Goal: Task Accomplishment & Management: Use online tool/utility

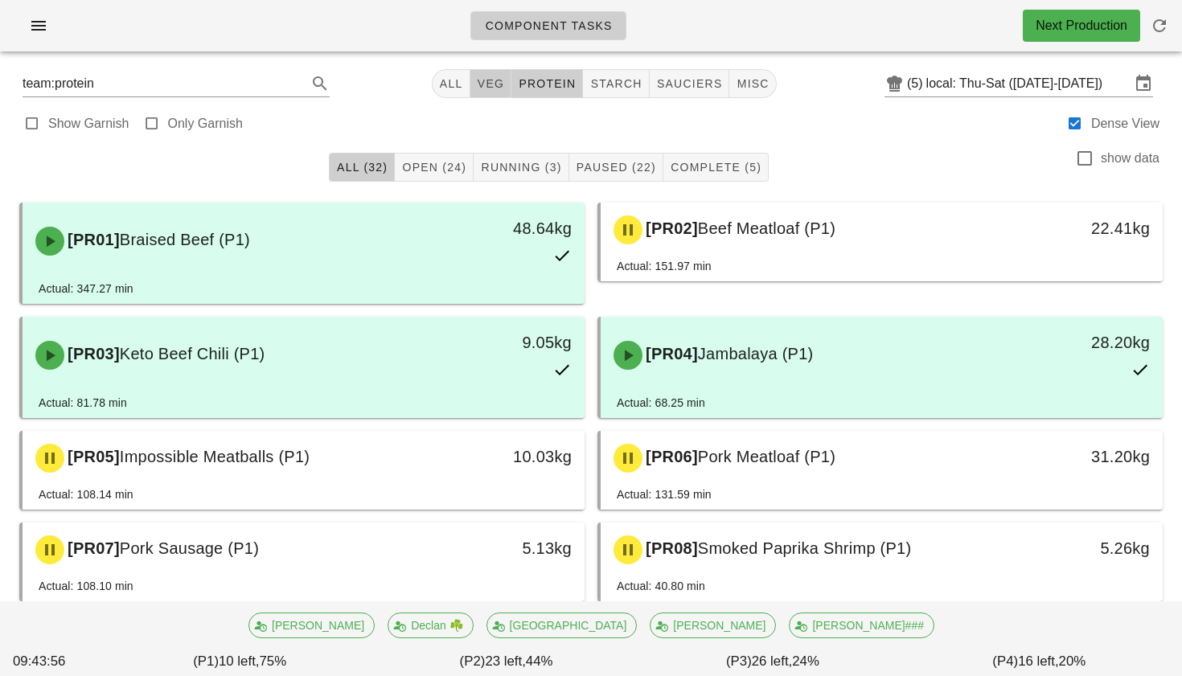
click at [488, 90] on span "veg" at bounding box center [491, 83] width 28 height 13
type input "team:veg"
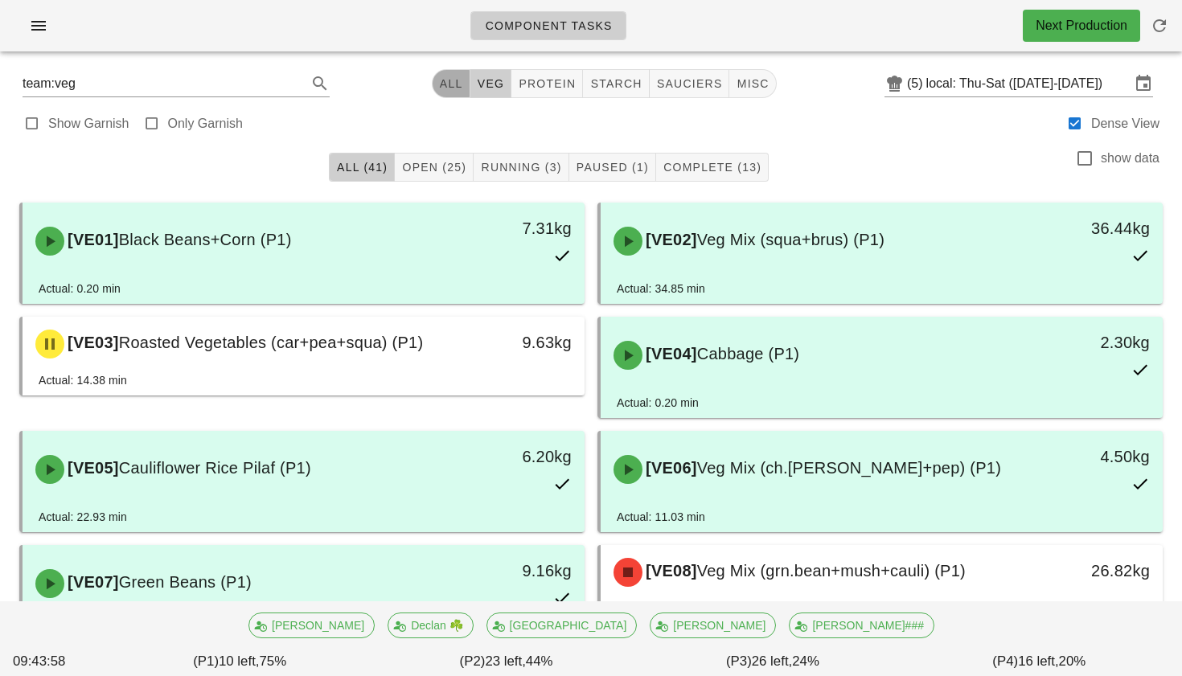
click at [439, 88] on span "All" at bounding box center [451, 83] width 24 height 13
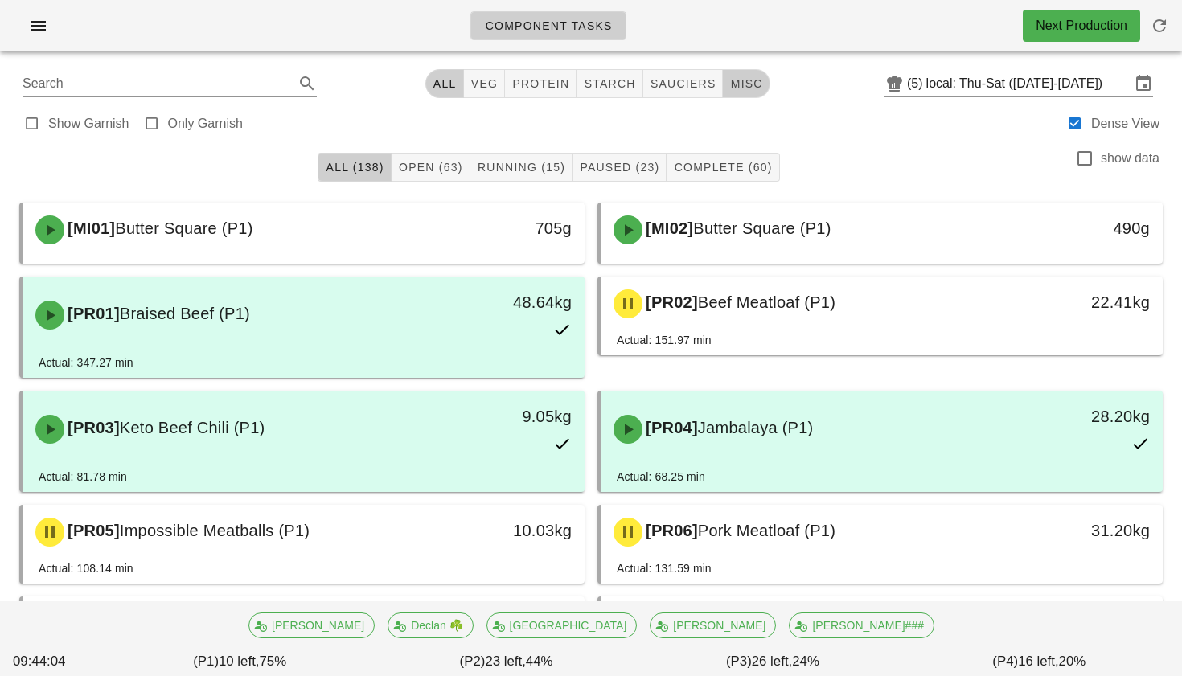
click at [741, 84] on span "misc" at bounding box center [746, 83] width 33 height 13
type input "team:misc"
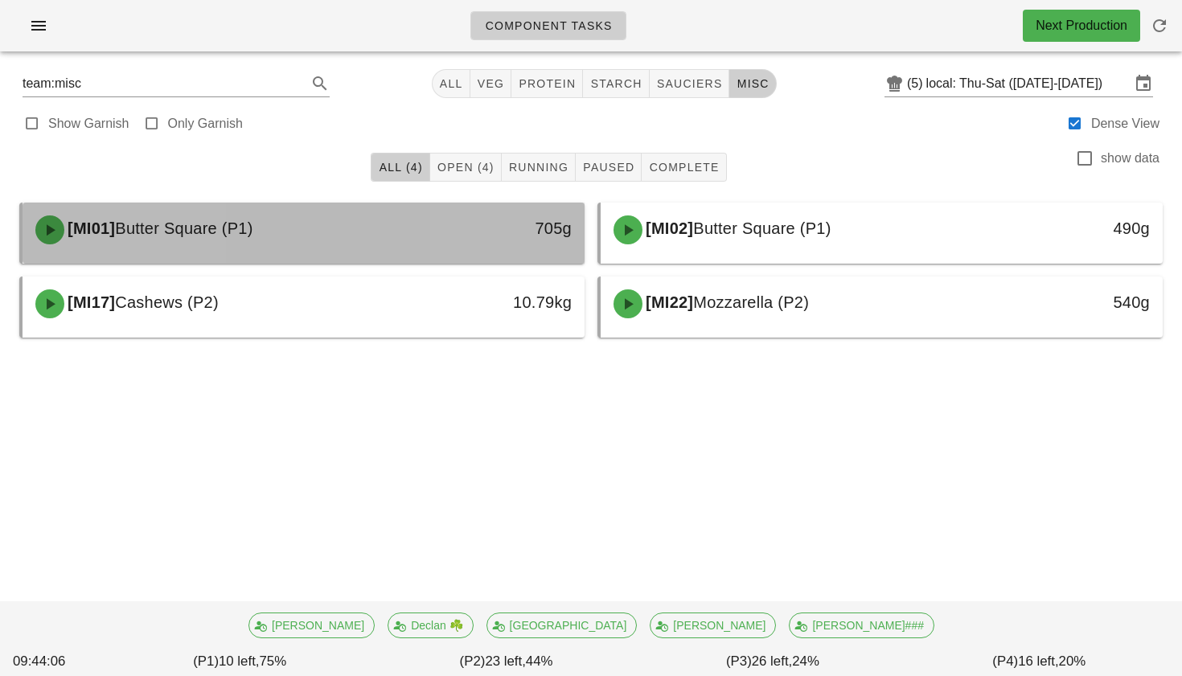
click at [450, 231] on div "705g" at bounding box center [511, 230] width 139 height 48
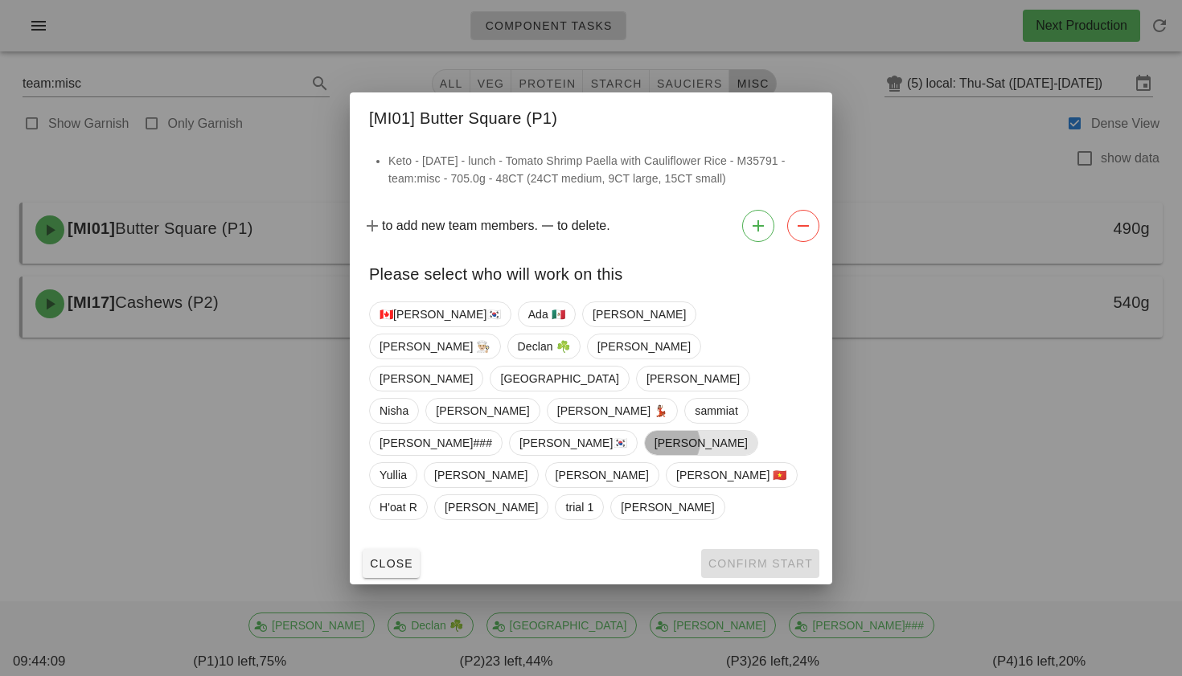
click at [655, 434] on span "[PERSON_NAME]" at bounding box center [701, 443] width 93 height 24
click at [743, 543] on div "Close Confirm Start" at bounding box center [591, 564] width 483 height 42
click at [743, 557] on span "Confirm Start" at bounding box center [760, 563] width 105 height 13
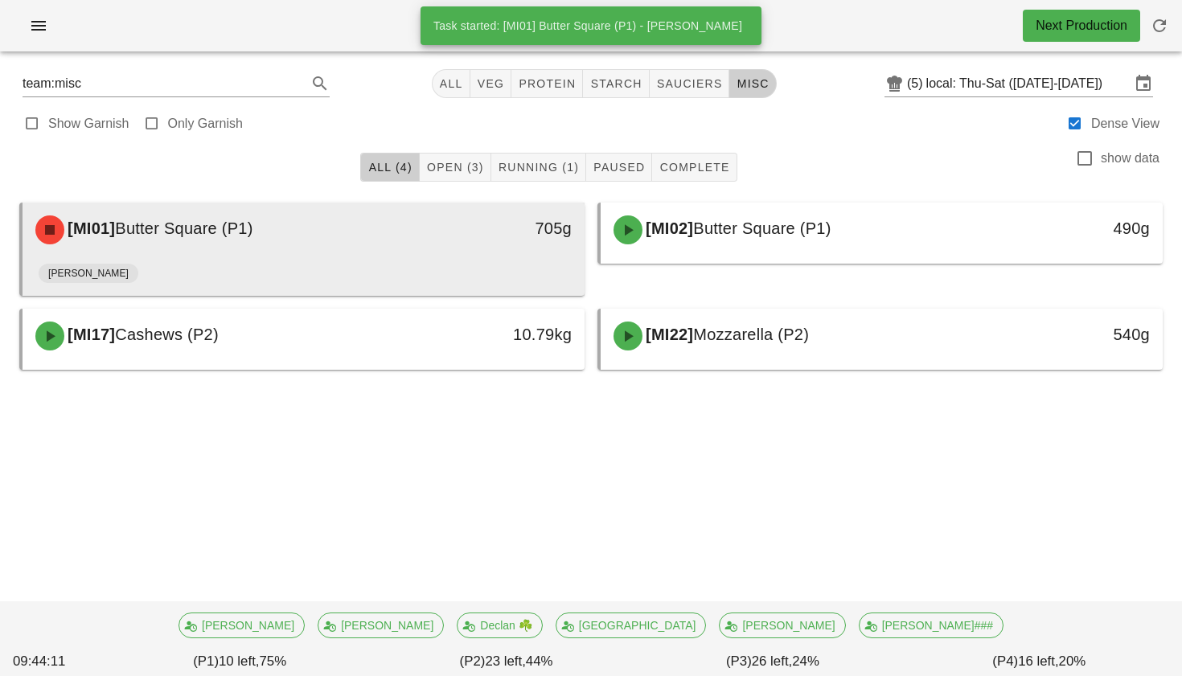
click at [448, 271] on div "[PERSON_NAME]" at bounding box center [304, 276] width 530 height 39
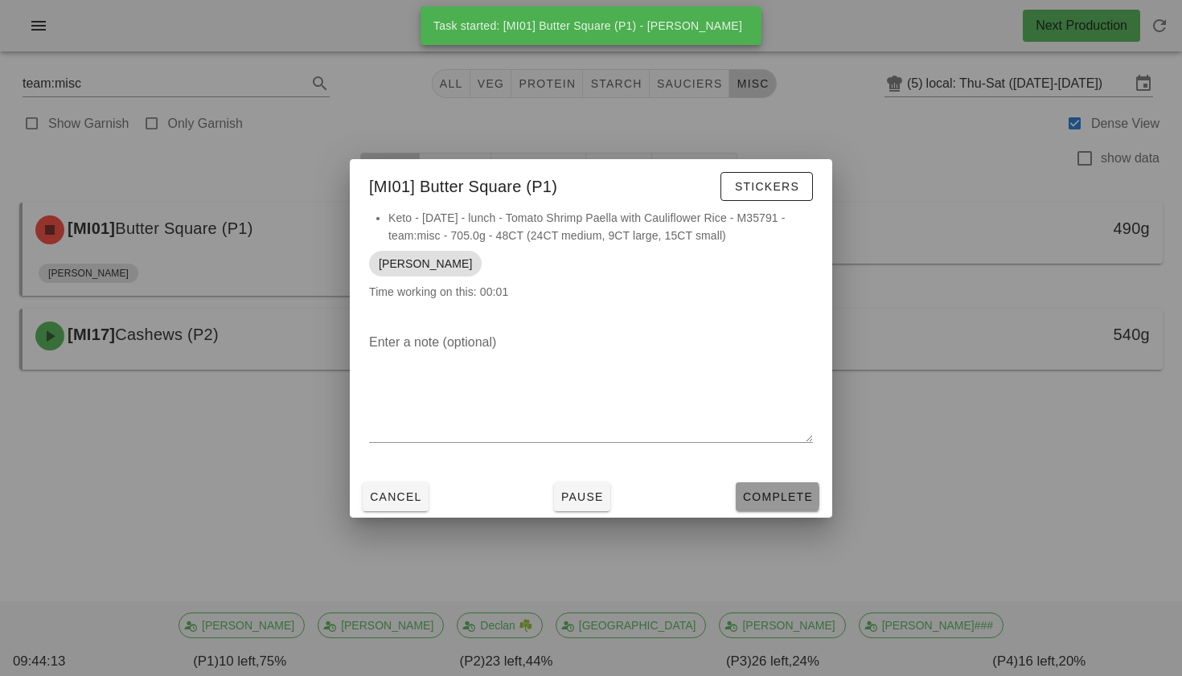
click at [750, 483] on button "Complete" at bounding box center [778, 497] width 84 height 29
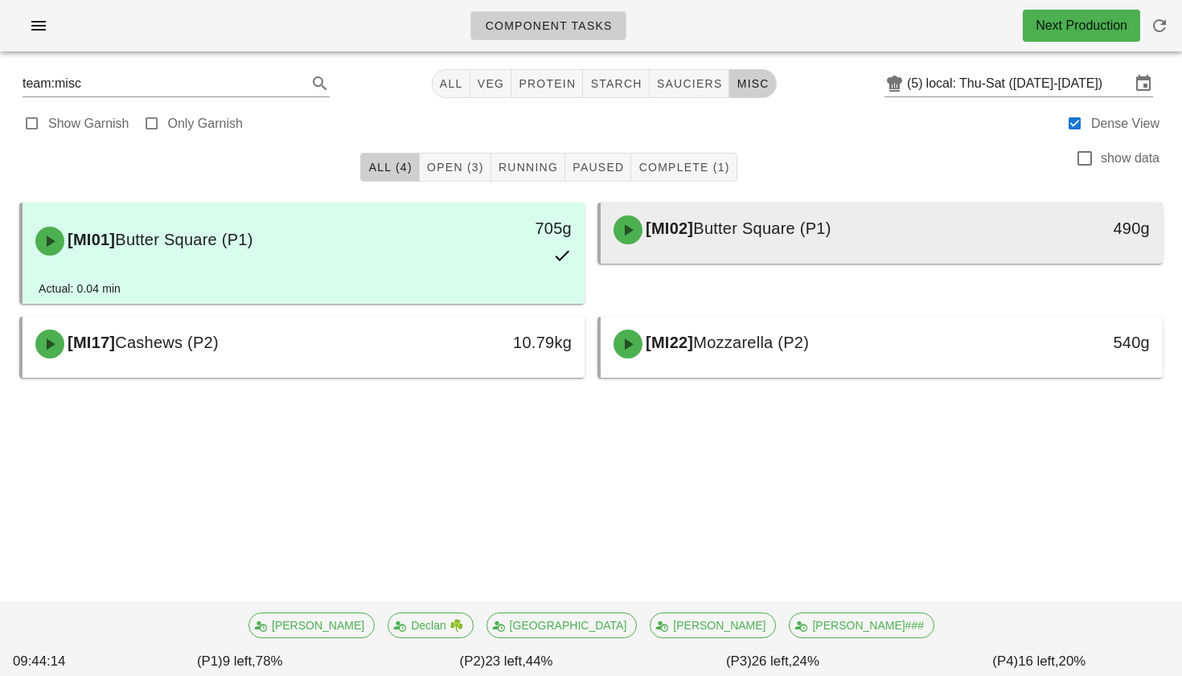
click at [750, 223] on span "Butter Square (P1)" at bounding box center [762, 229] width 138 height 18
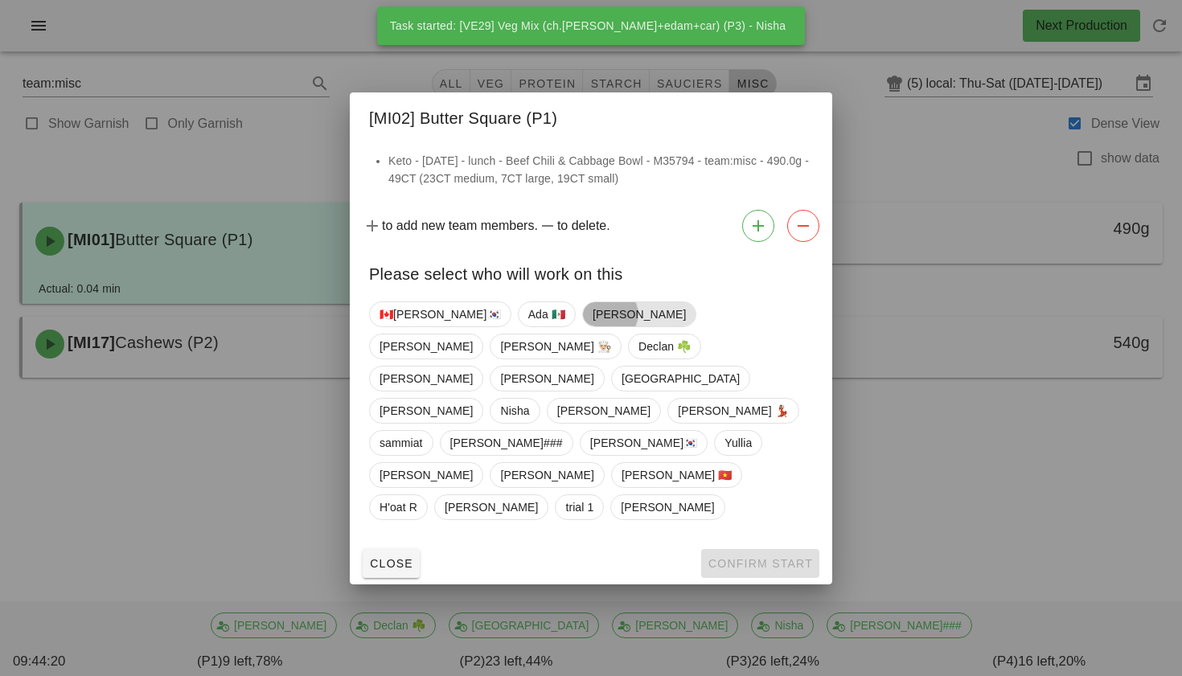
click at [582, 327] on span "[PERSON_NAME]" at bounding box center [639, 315] width 114 height 26
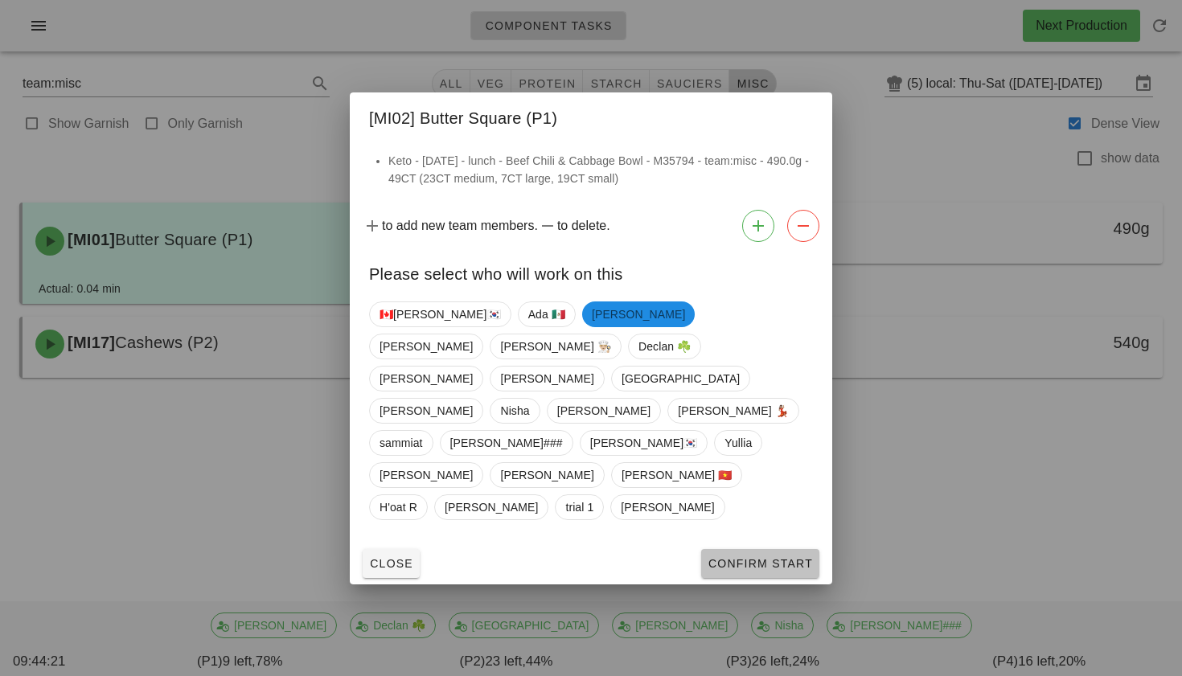
click at [719, 557] on span "Confirm Start" at bounding box center [760, 563] width 105 height 13
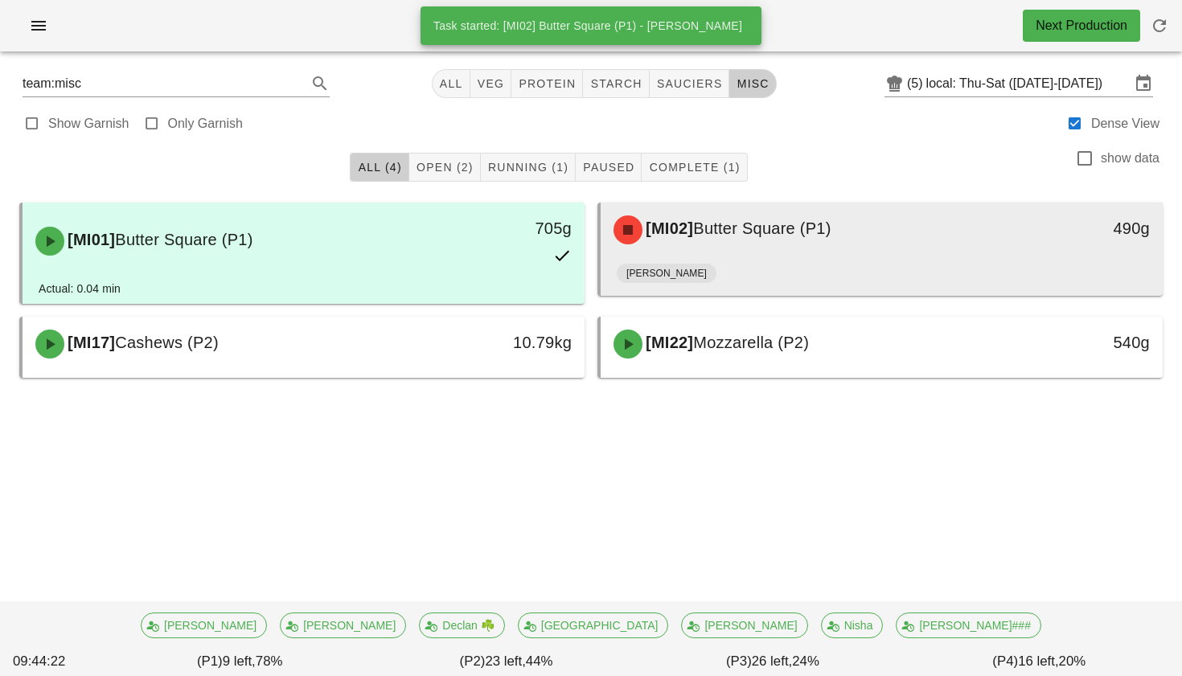
click at [749, 228] on span "Butter Square (P1)" at bounding box center [762, 229] width 138 height 18
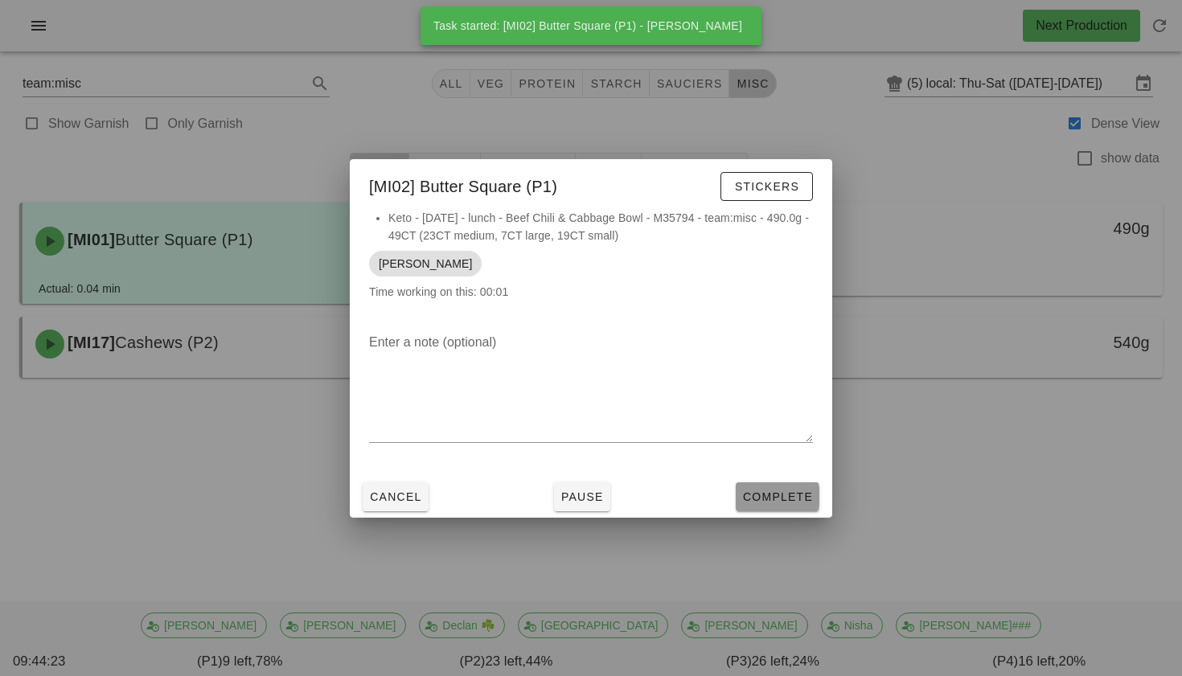
click at [752, 499] on span "Complete" at bounding box center [777, 497] width 71 height 13
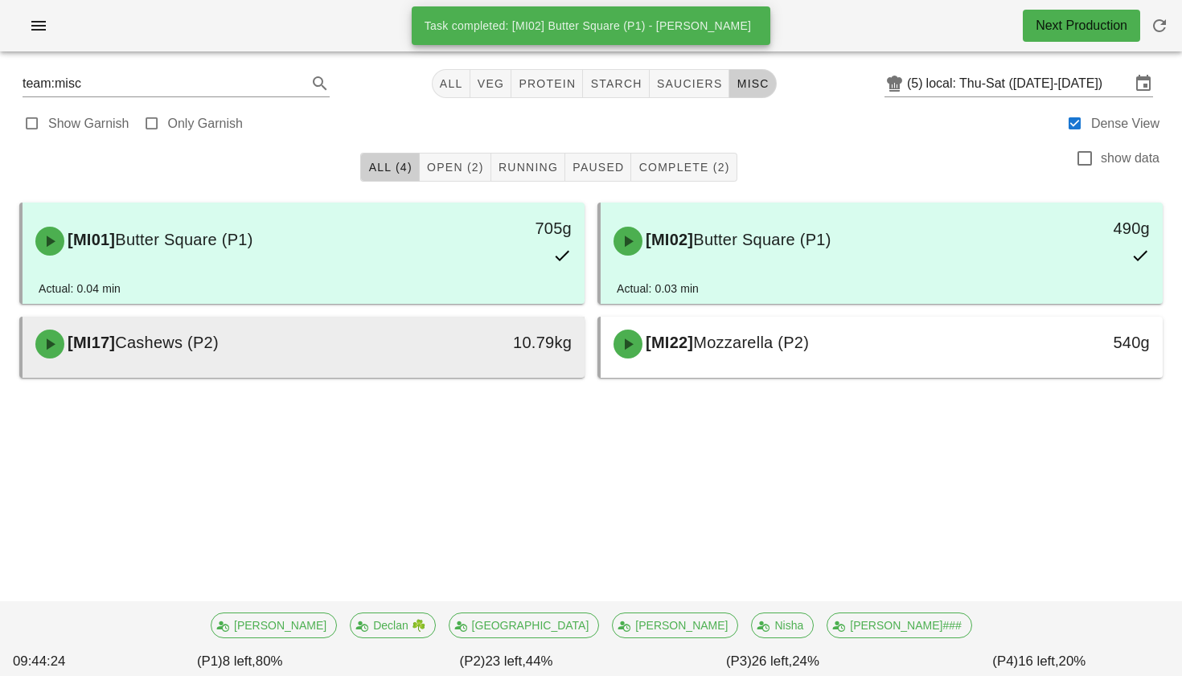
click at [458, 343] on div "10.79kg" at bounding box center [512, 343] width 120 height 26
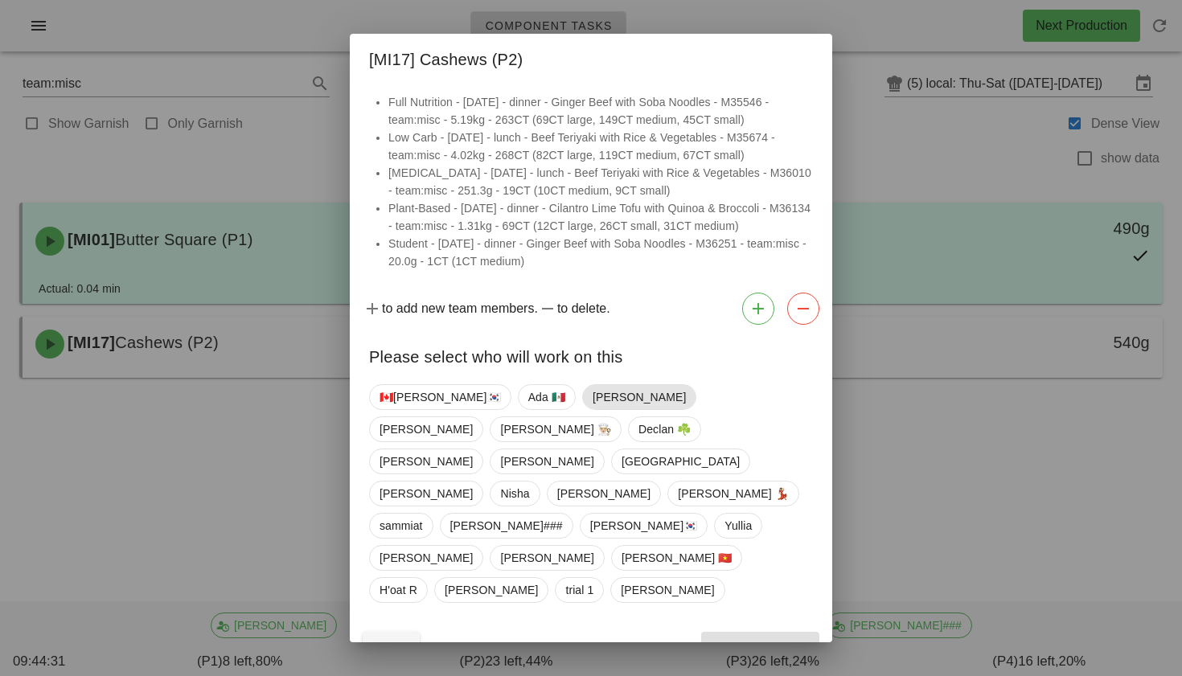
click at [593, 409] on span "[PERSON_NAME]" at bounding box center [639, 397] width 93 height 24
click at [746, 640] on span "Confirm Start" at bounding box center [760, 646] width 105 height 13
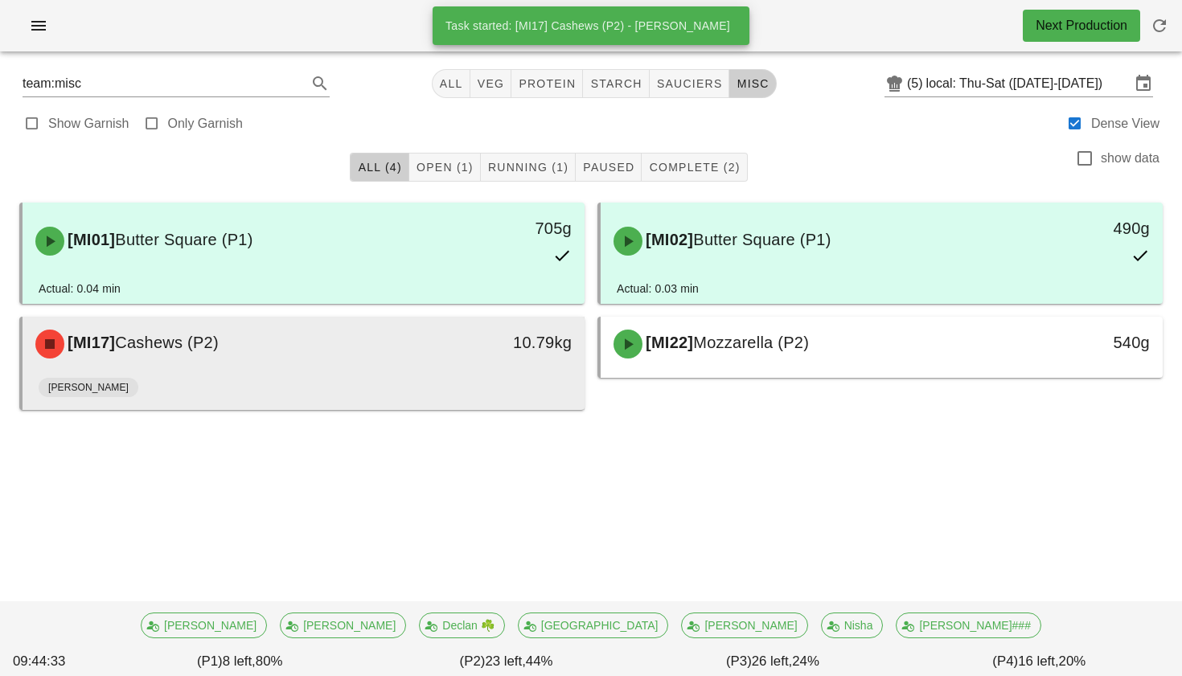
click at [496, 345] on div "10.79kg" at bounding box center [512, 343] width 120 height 26
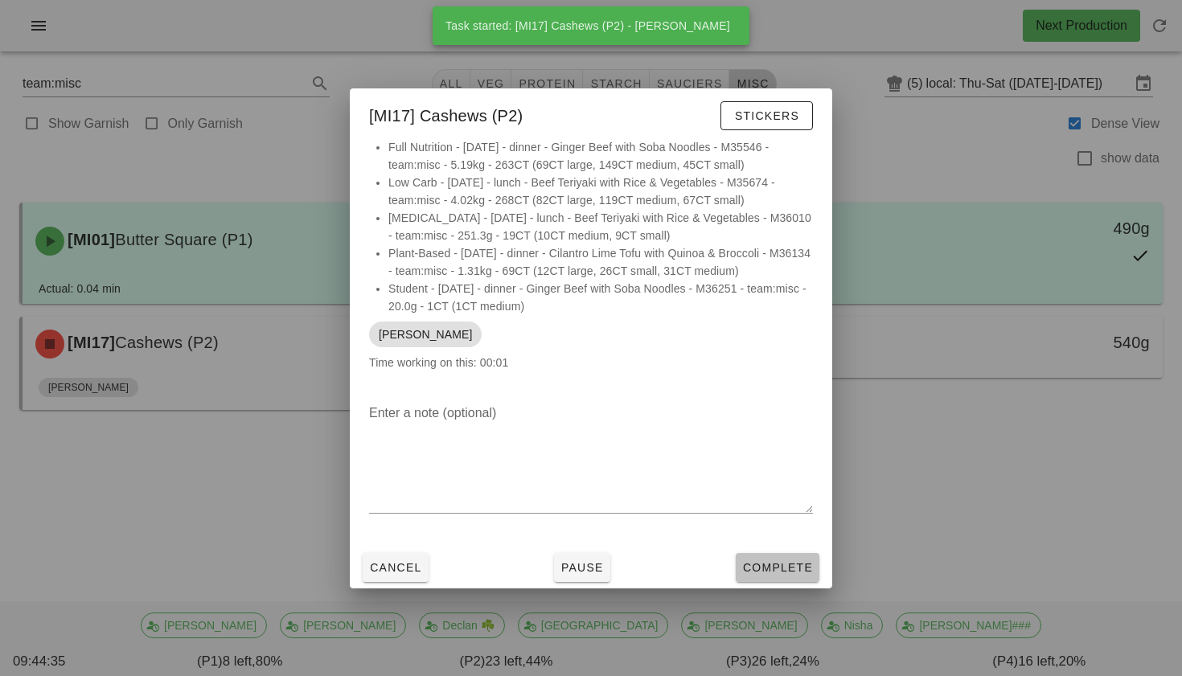
click at [750, 566] on span "Complete" at bounding box center [777, 567] width 71 height 13
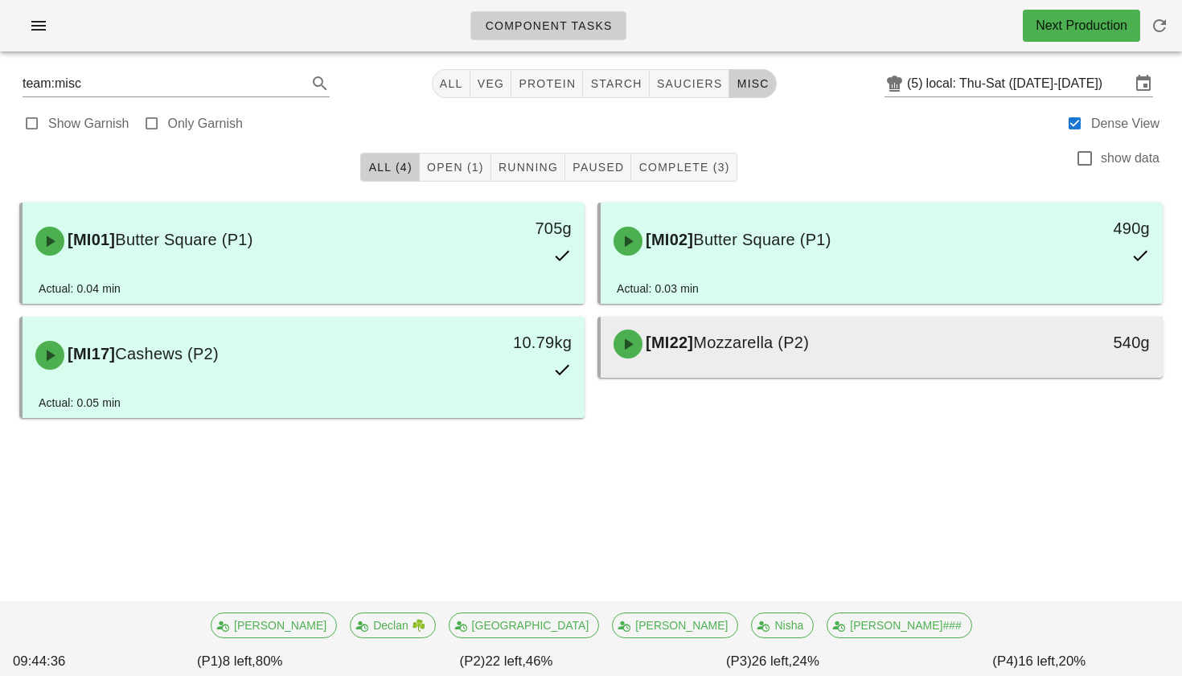
click at [782, 327] on div "[MI22] Mozzarella (P2)" at bounding box center [812, 344] width 417 height 48
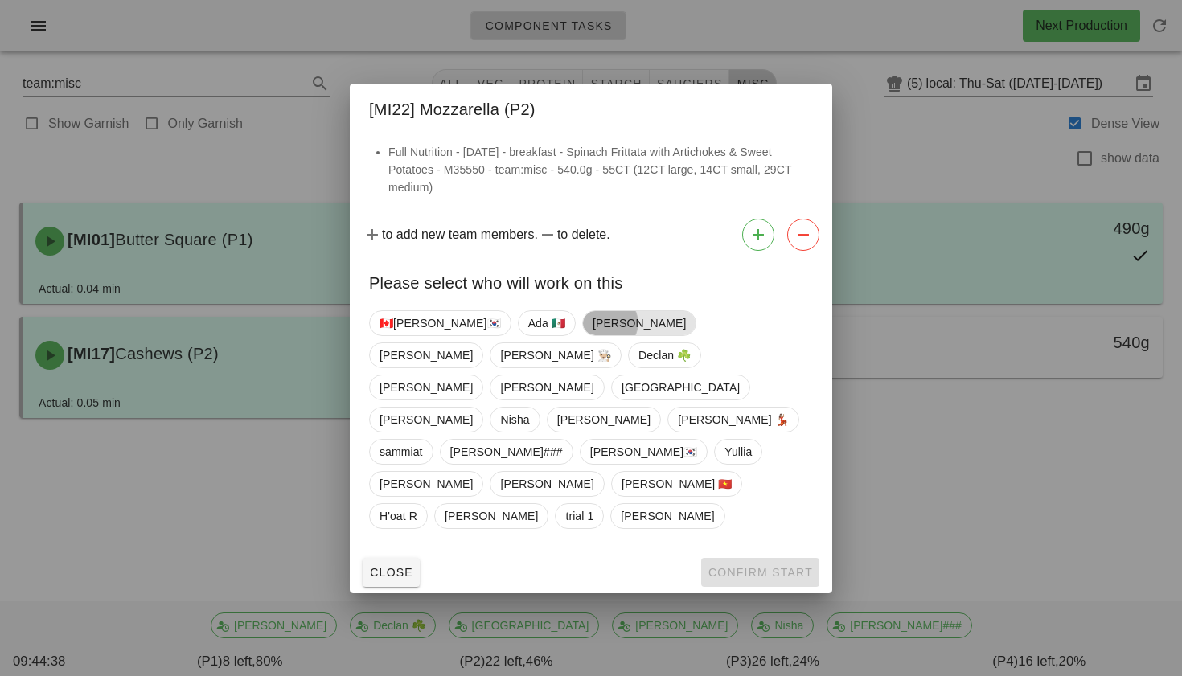
click at [582, 336] on span "[PERSON_NAME]" at bounding box center [639, 323] width 114 height 26
click at [748, 566] on span "Confirm Start" at bounding box center [760, 572] width 105 height 13
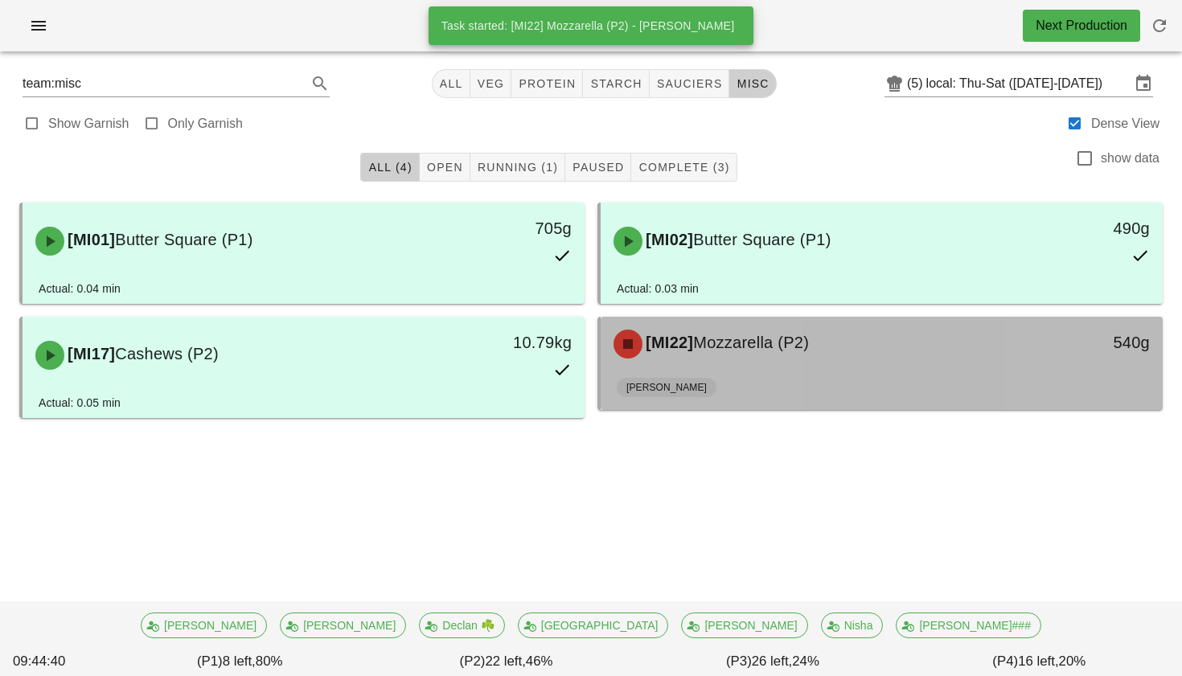
click at [738, 366] on div "[MI22] Mozzarella (P2)" at bounding box center [812, 344] width 417 height 48
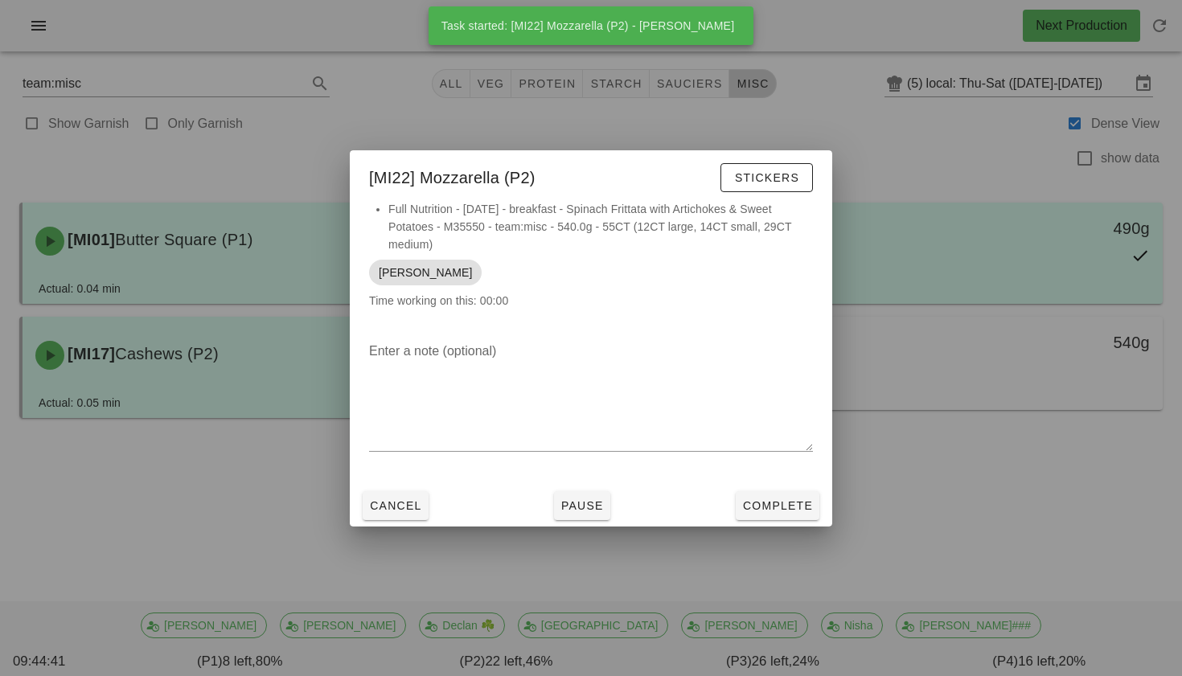
click at [793, 489] on div "Cancel Pause Complete" at bounding box center [591, 506] width 483 height 42
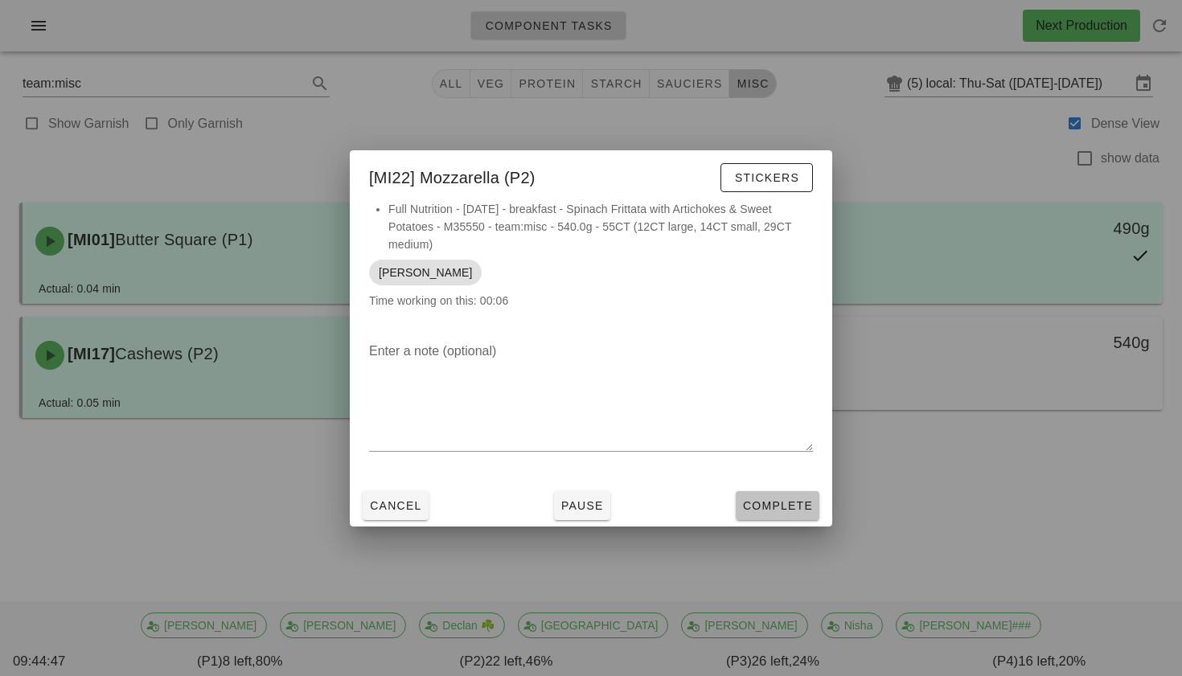
click at [786, 510] on span "Complete" at bounding box center [777, 506] width 71 height 13
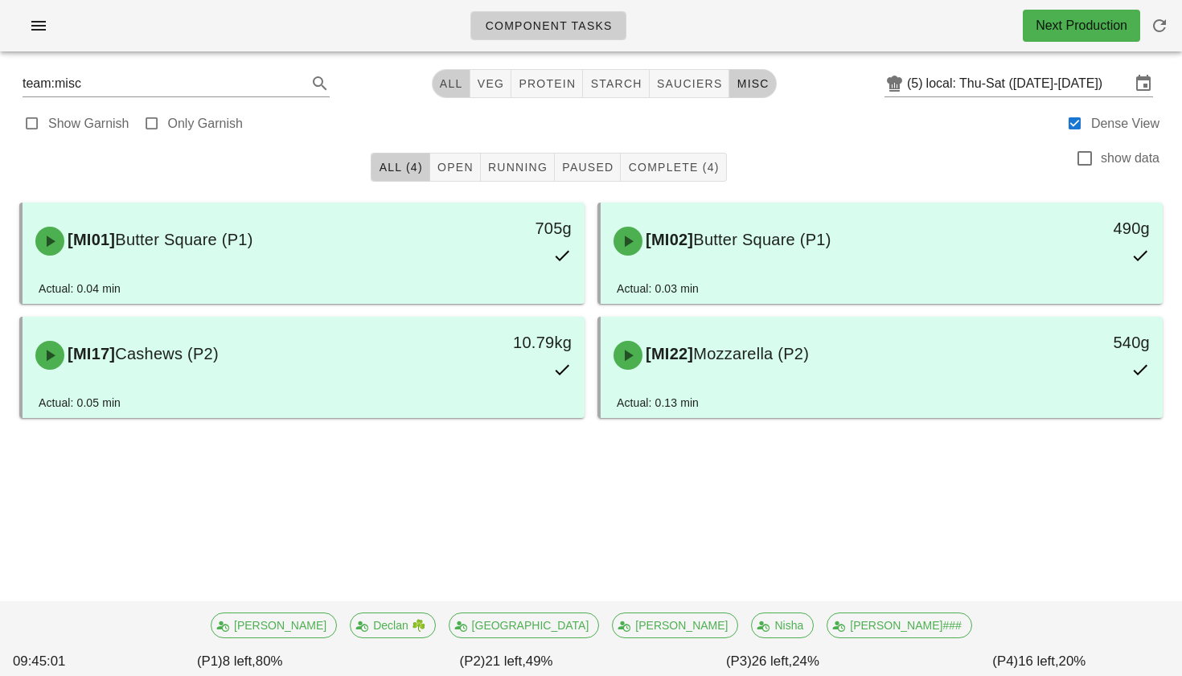
click at [441, 80] on span "All" at bounding box center [451, 83] width 24 height 13
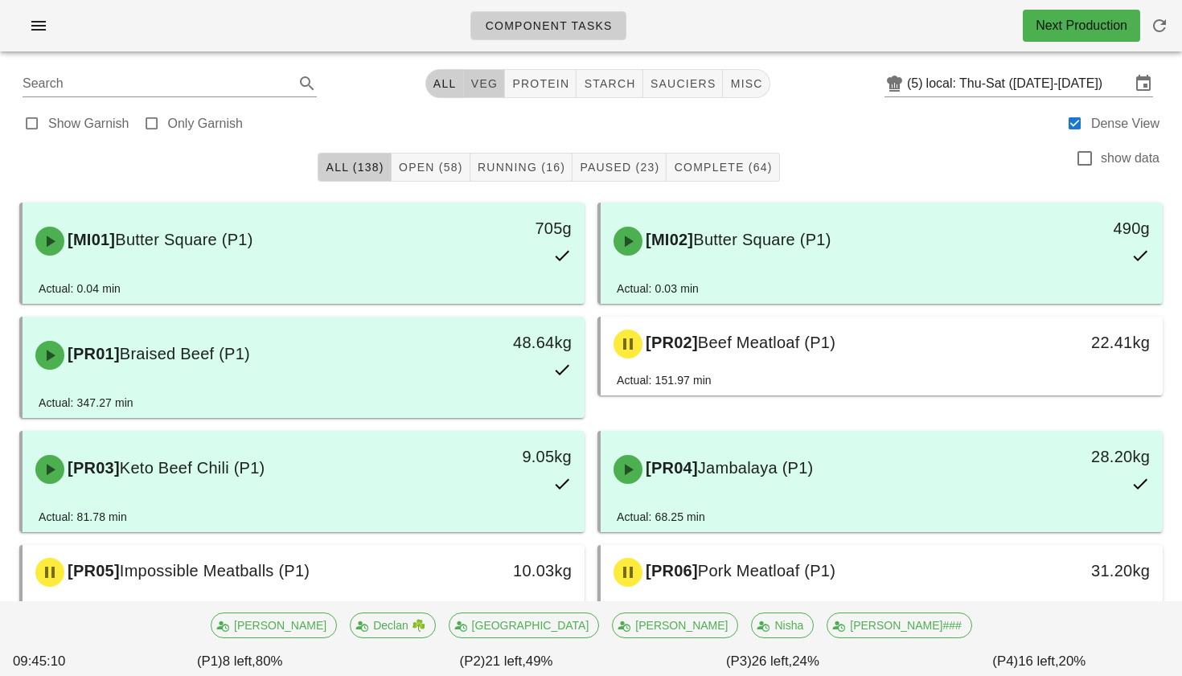
click at [496, 89] on button "veg" at bounding box center [485, 83] width 42 height 29
type input "team:veg"
